Goal: Navigation & Orientation: Find specific page/section

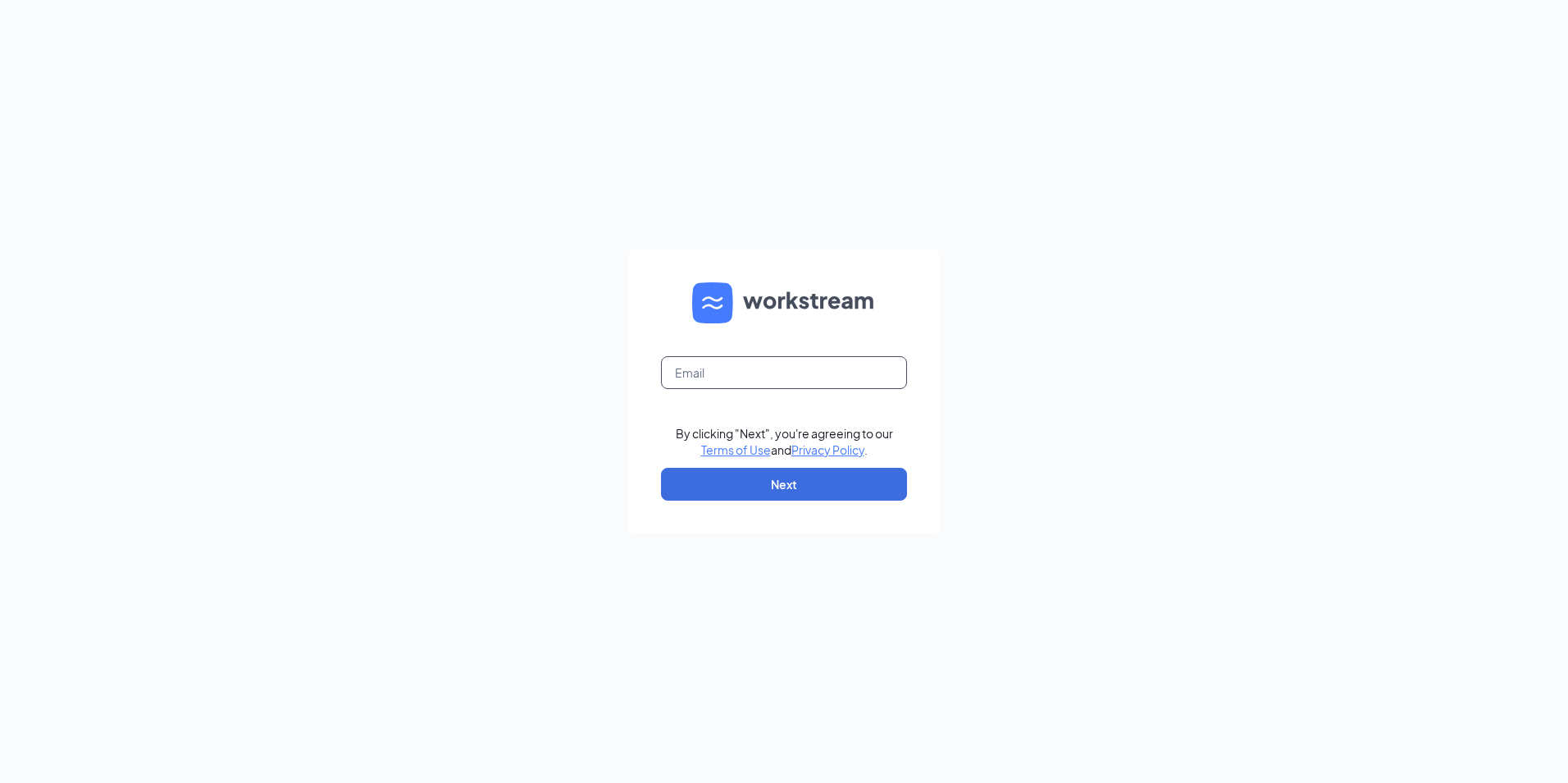
click at [705, 361] on input "text" at bounding box center [784, 372] width 246 height 33
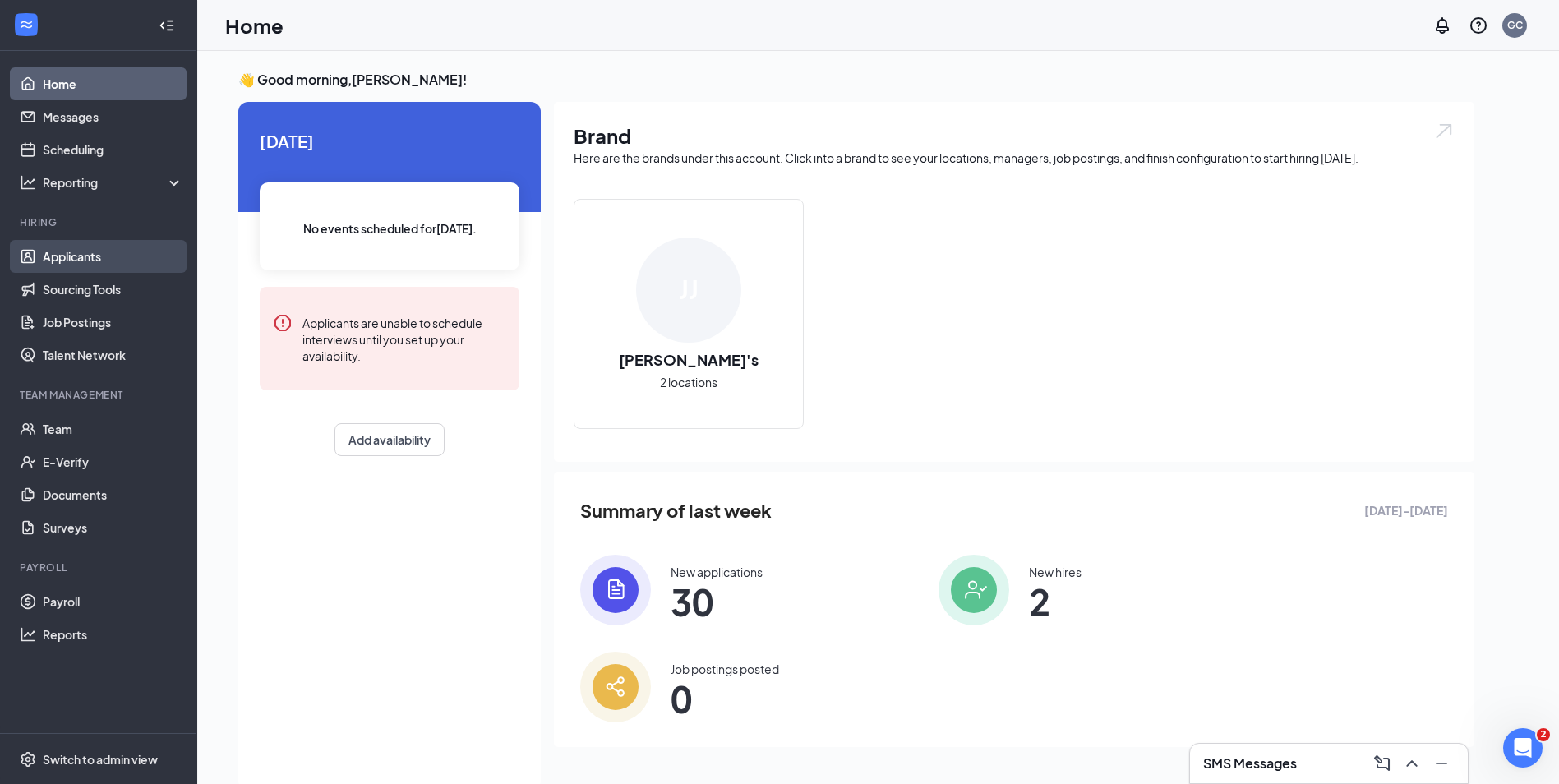
click at [84, 251] on link "Applicants" at bounding box center [113, 256] width 140 height 33
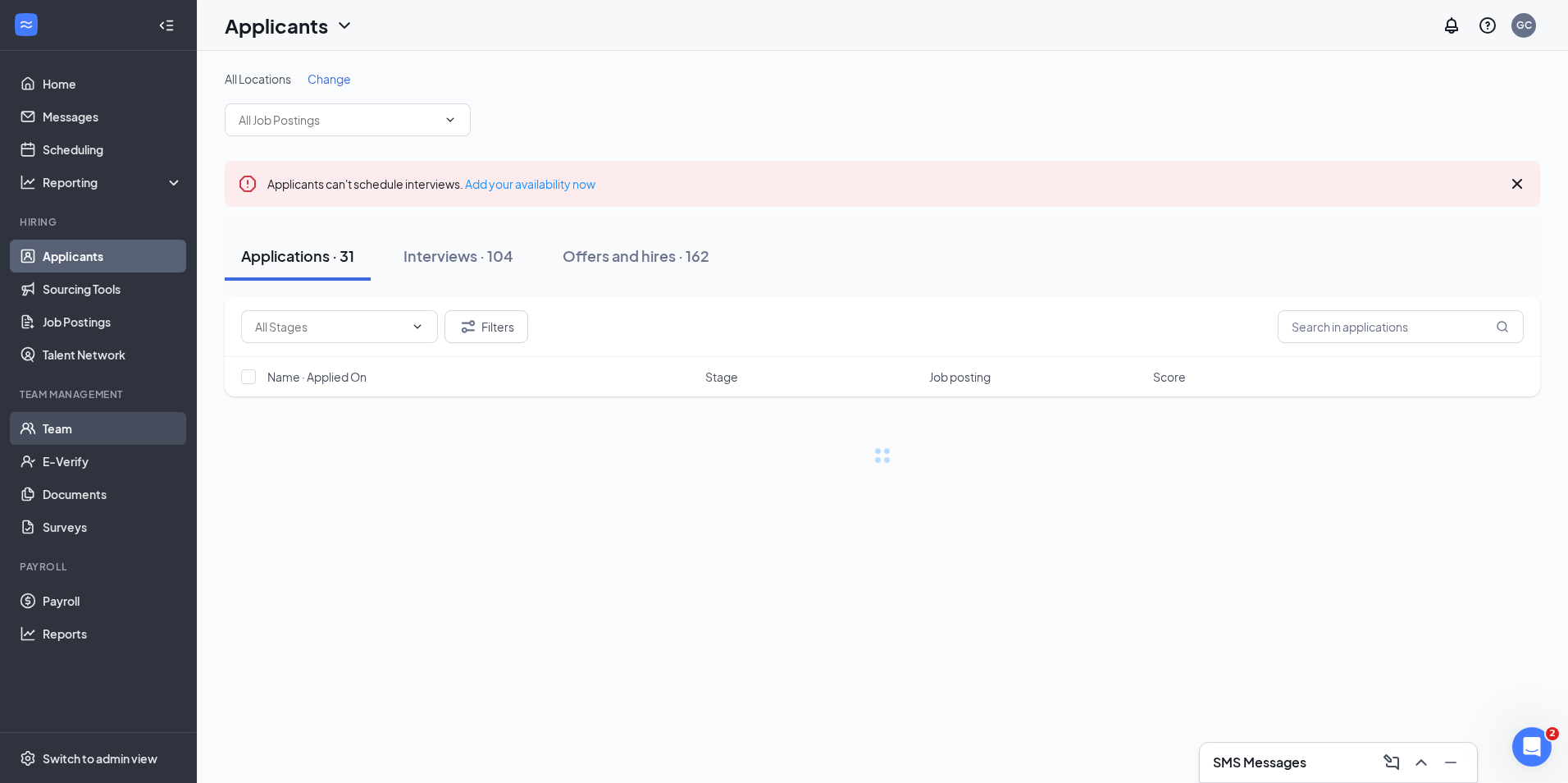
click at [98, 427] on link "Team" at bounding box center [113, 427] width 140 height 33
